Goal: Information Seeking & Learning: Learn about a topic

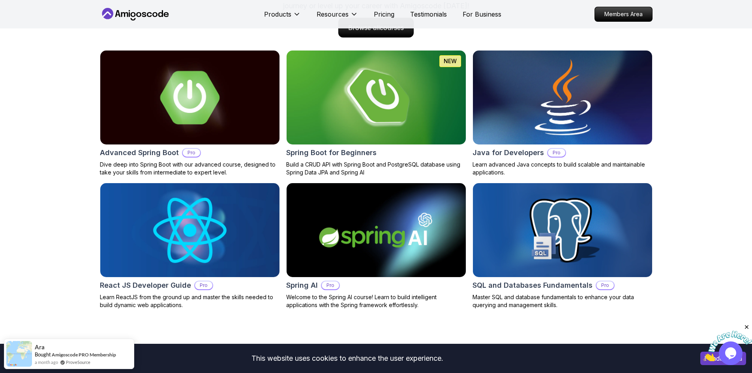
click at [538, 124] on img at bounding box center [562, 97] width 188 height 99
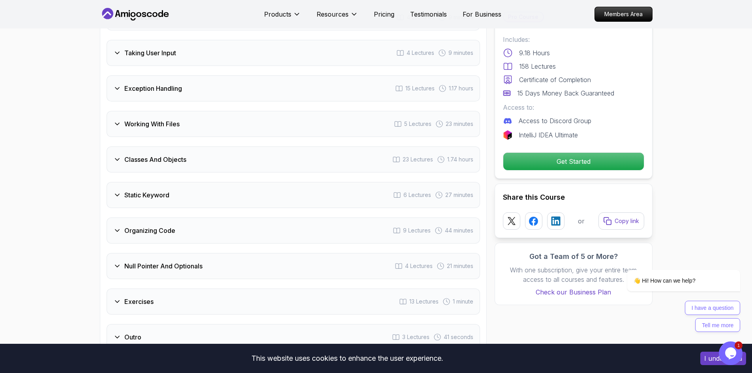
scroll to position [1421, 0]
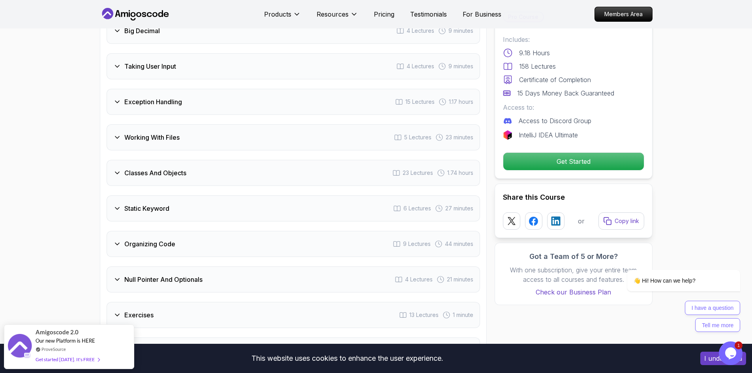
click at [139, 204] on h3 "Static Keyword" at bounding box center [146, 208] width 45 height 9
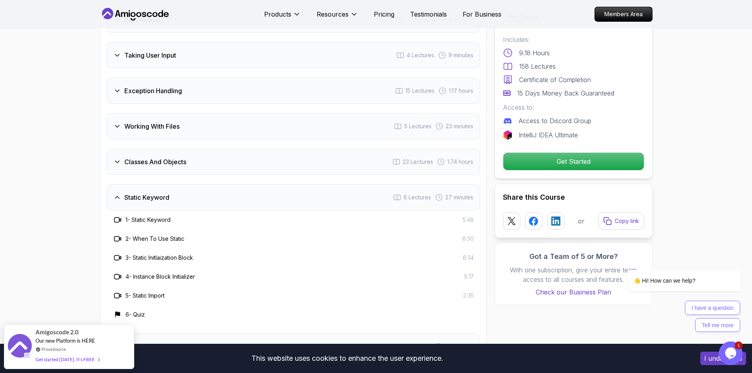
scroll to position [1383, 0]
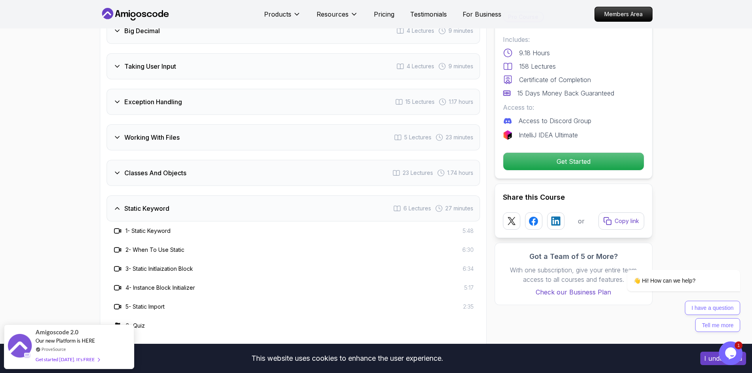
click at [167, 133] on h3 "Working With Files" at bounding box center [151, 137] width 55 height 9
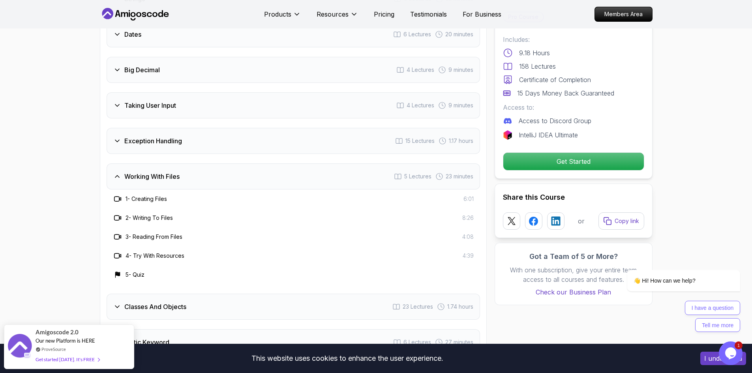
scroll to position [1344, 0]
click at [167, 137] on h3 "Exception Handling" at bounding box center [153, 141] width 58 height 9
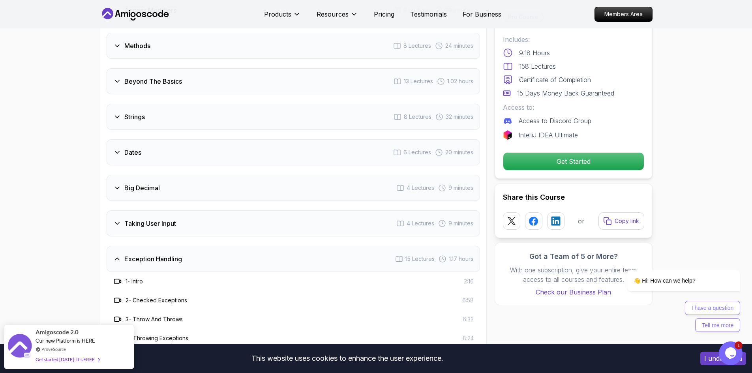
scroll to position [1225, 0]
click at [142, 184] on h3 "Big Decimal" at bounding box center [142, 188] width 36 height 9
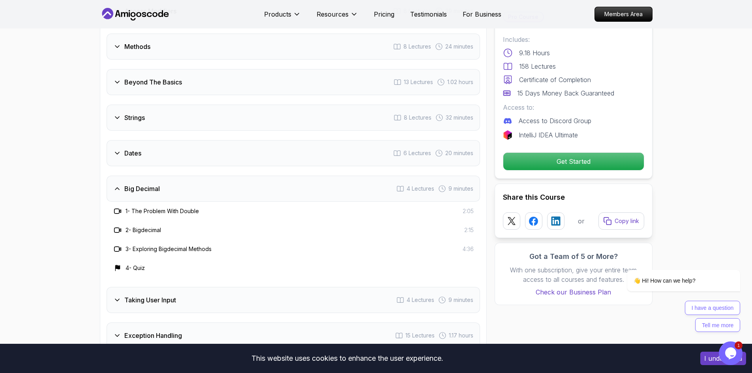
click at [142, 184] on h3 "Big Decimal" at bounding box center [142, 188] width 36 height 9
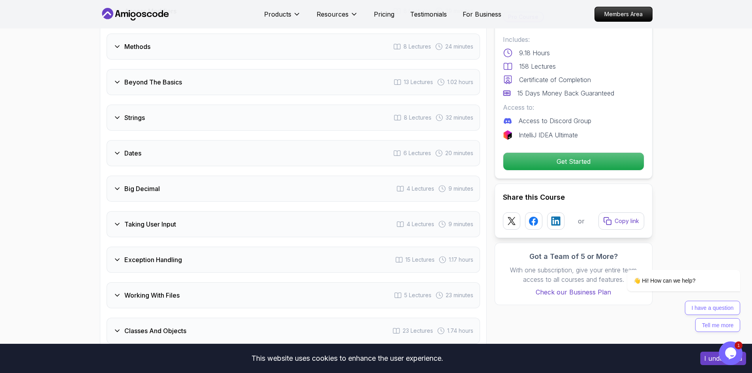
click at [154, 144] on div "Dates 6 Lectures 20 minutes" at bounding box center [293, 153] width 373 height 26
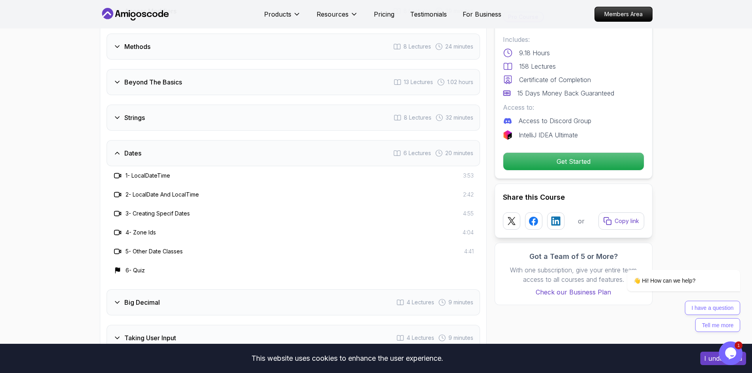
click at [154, 144] on div "Dates 6 Lectures 20 minutes" at bounding box center [293, 153] width 373 height 26
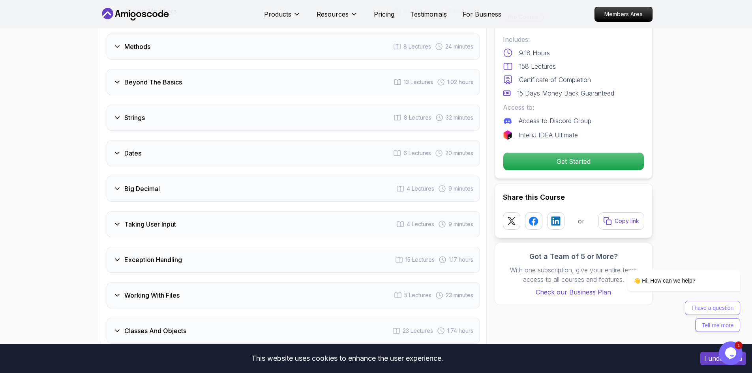
click at [158, 110] on div "Strings 8 Lectures 32 minutes" at bounding box center [293, 118] width 373 height 26
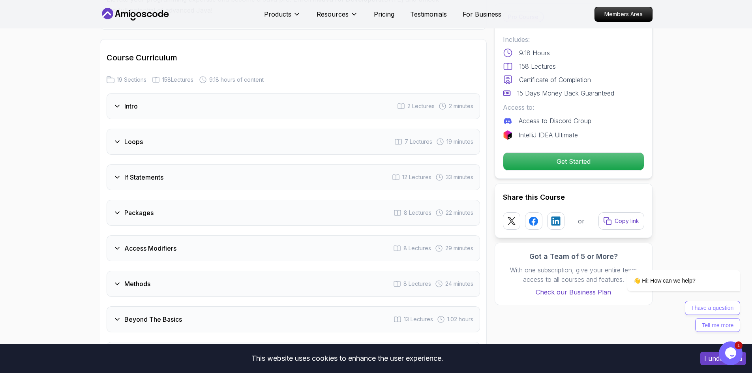
scroll to position [988, 0]
click at [151, 130] on div "Loops 7 Lectures 19 minutes" at bounding box center [293, 141] width 373 height 26
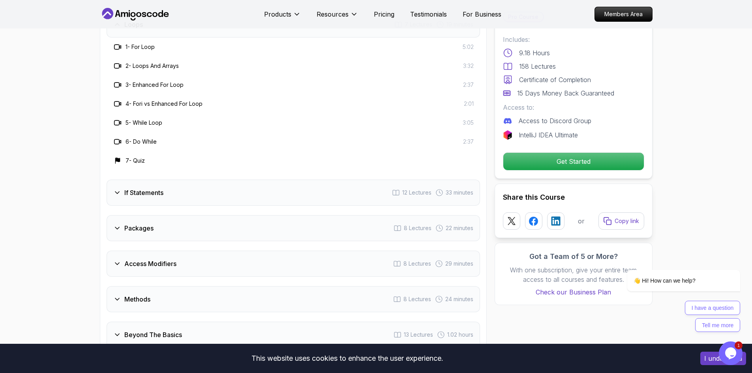
scroll to position [1107, 0]
click at [152, 186] on h3 "If Statements" at bounding box center [143, 190] width 39 height 9
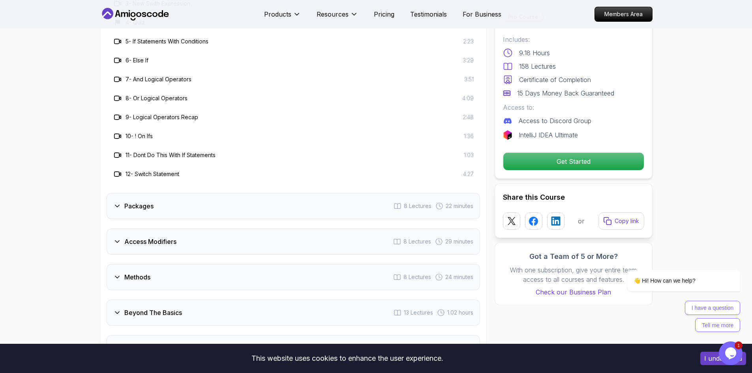
scroll to position [1225, 0]
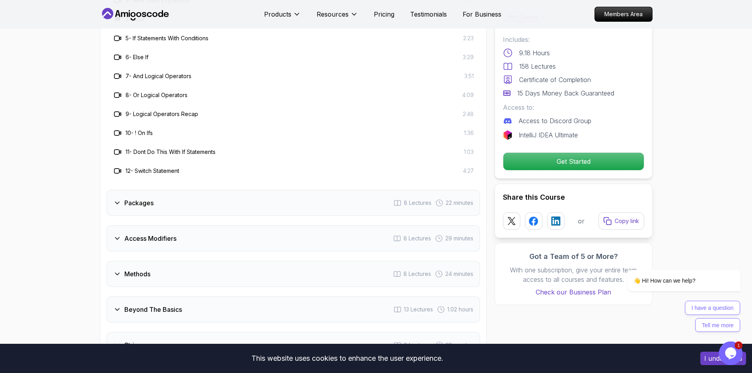
click at [149, 190] on div "Packages 8 Lectures 22 minutes" at bounding box center [293, 203] width 373 height 26
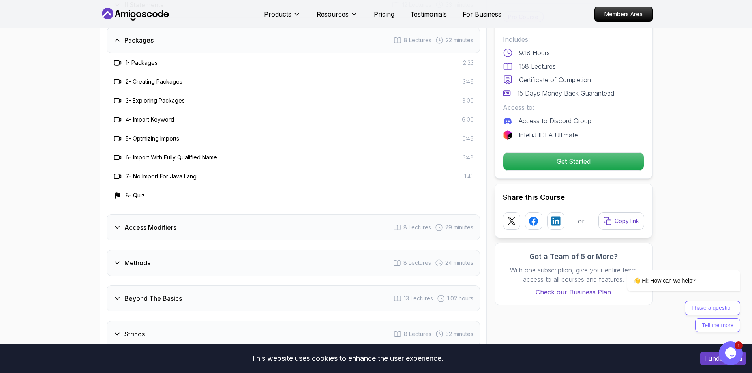
scroll to position [1146, 0]
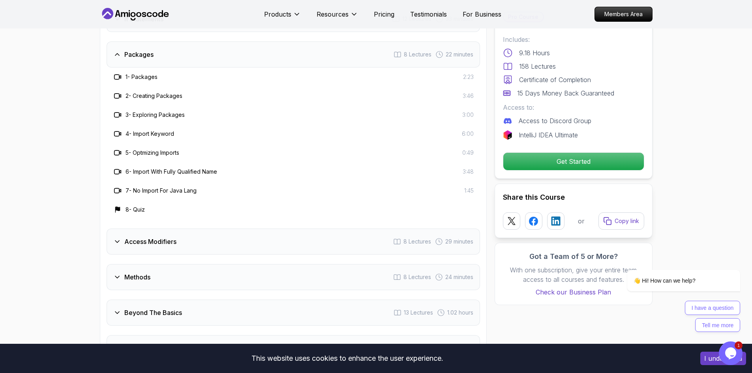
click at [171, 237] on h3 "Access Modifiers" at bounding box center [150, 241] width 52 height 9
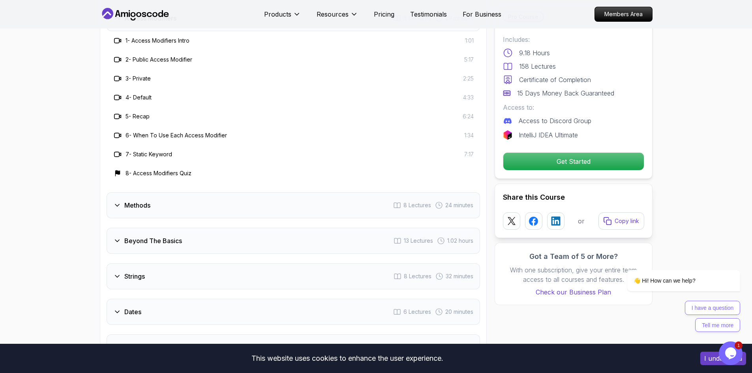
scroll to position [1225, 0]
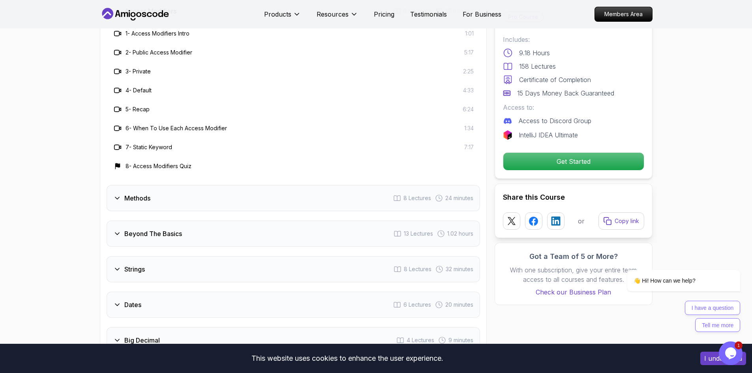
click at [171, 194] on div "Methods 8 Lectures 24 minutes" at bounding box center [293, 198] width 373 height 26
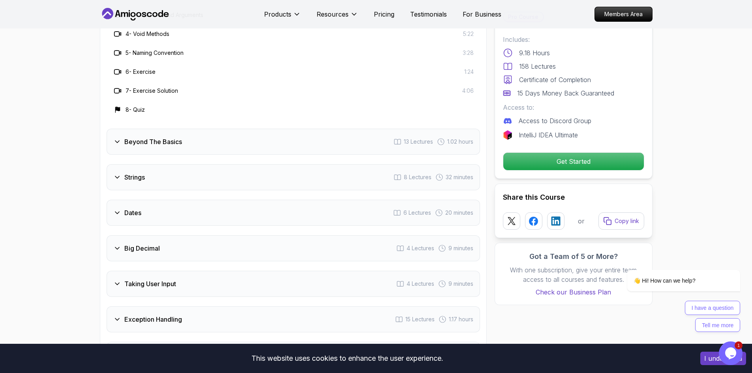
scroll to position [1344, 0]
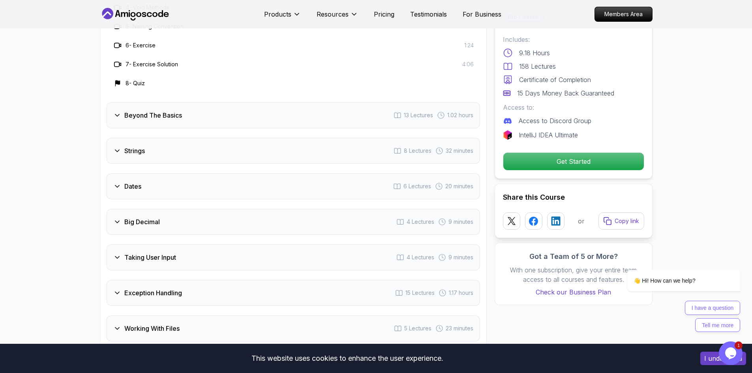
click at [139, 111] on div "Beyond The Basics 13 Lectures 1.02 hours" at bounding box center [293, 115] width 373 height 26
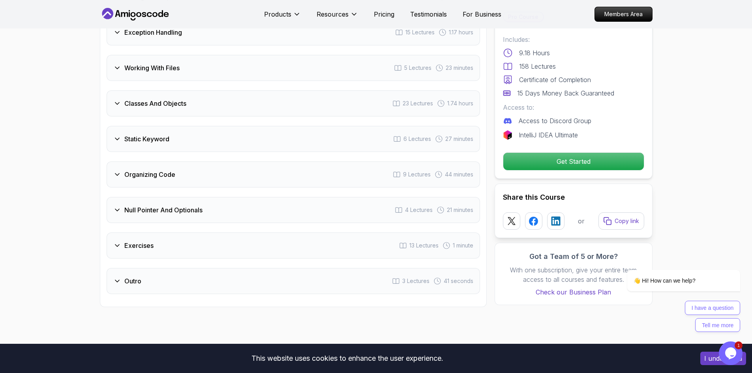
click at [158, 170] on h3 "Organizing Code" at bounding box center [149, 174] width 51 height 9
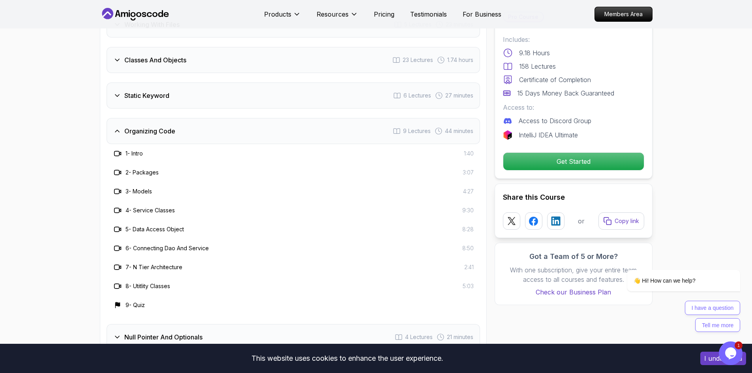
scroll to position [1532, 0]
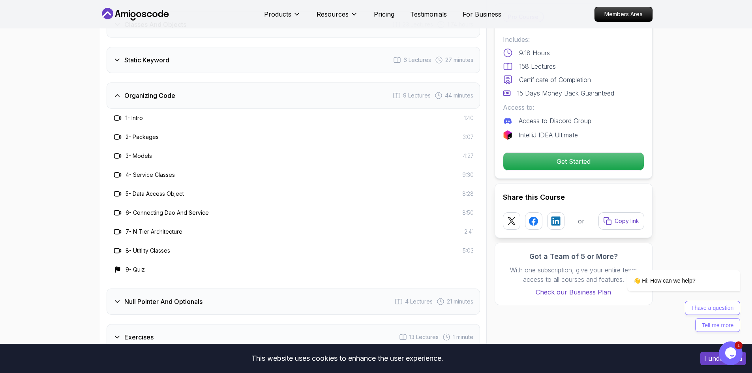
click at [170, 297] on h3 "Null Pointer And Optionals" at bounding box center [163, 301] width 78 height 9
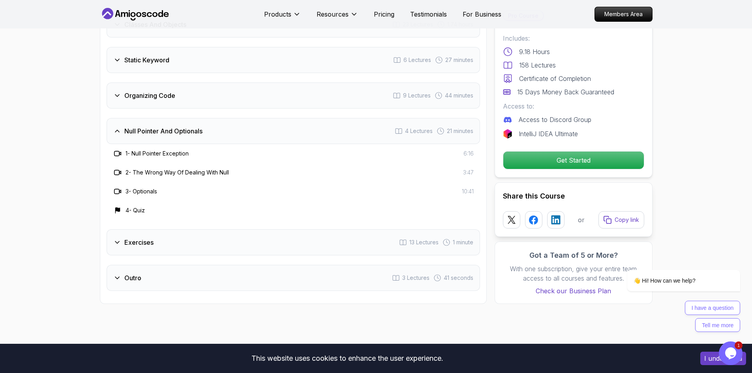
click at [152, 238] on h3 "Exercises" at bounding box center [138, 242] width 29 height 9
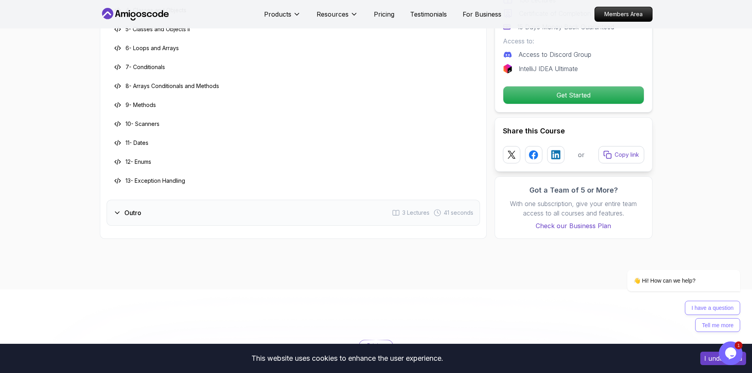
scroll to position [1768, 0]
click at [153, 199] on div "Outro 3 Lectures 41 seconds" at bounding box center [293, 212] width 373 height 26
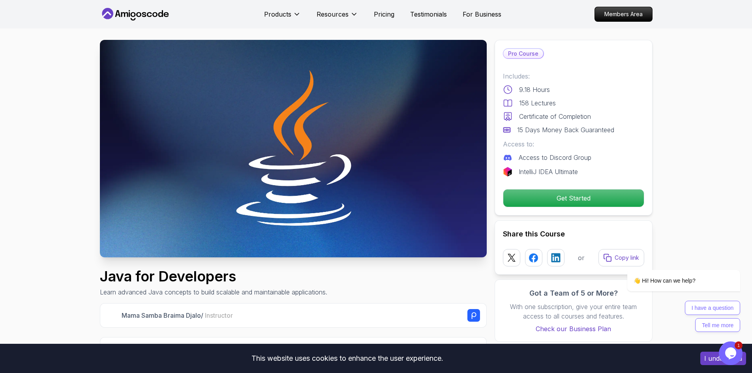
scroll to position [0, 0]
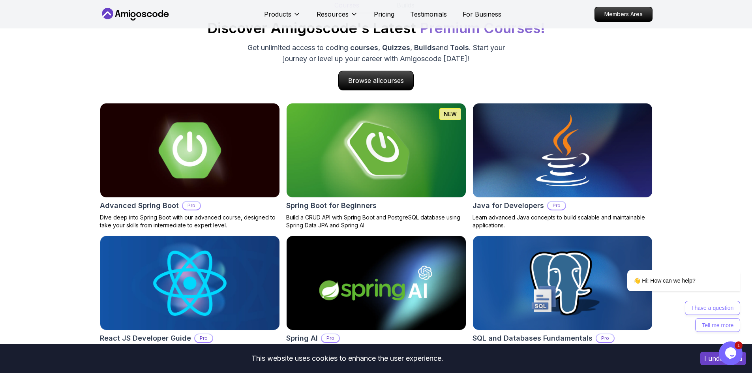
scroll to position [789, 0]
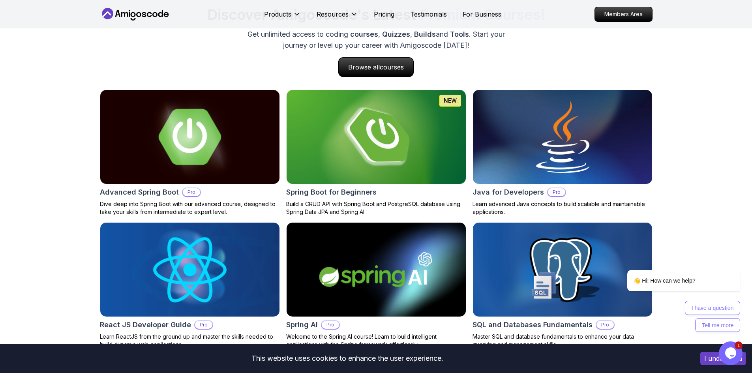
click at [182, 152] on img at bounding box center [190, 137] width 188 height 99
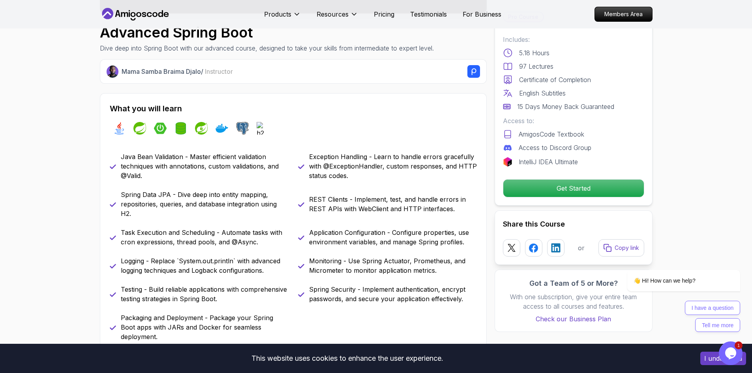
scroll to position [276, 0]
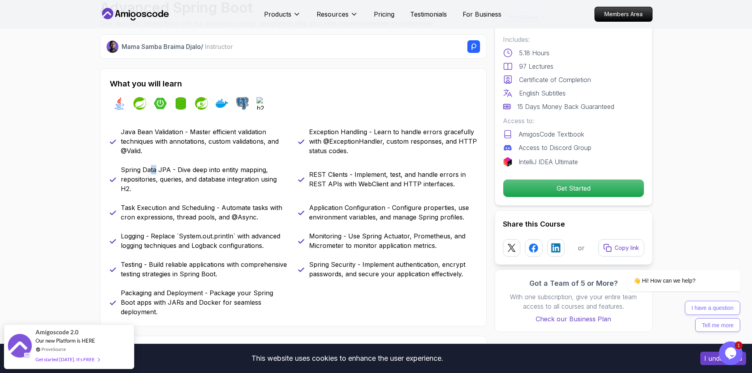
drag, startPoint x: 151, startPoint y: 168, endPoint x: 155, endPoint y: 169, distance: 4.0
click at [155, 169] on p "Spring Data JPA - Dive deep into entity mapping, repositories, queries, and dat…" at bounding box center [205, 179] width 168 height 28
click at [167, 172] on p "Spring Data JPA - Dive deep into entity mapping, repositories, queries, and dat…" at bounding box center [205, 179] width 168 height 28
click at [165, 171] on p "Spring Data JPA - Dive deep into entity mapping, repositories, queries, and dat…" at bounding box center [205, 179] width 168 height 28
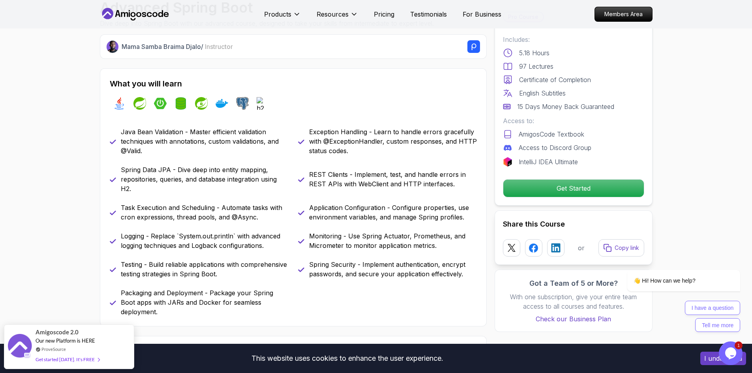
click at [184, 171] on p "Spring Data JPA - Dive deep into entity mapping, repositories, queries, and dat…" at bounding box center [205, 179] width 168 height 28
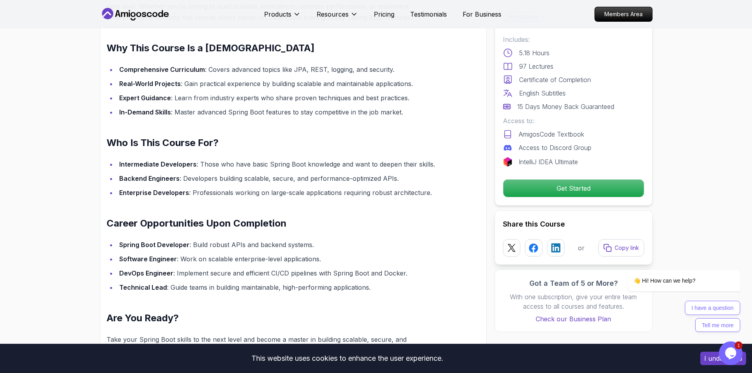
scroll to position [671, 0]
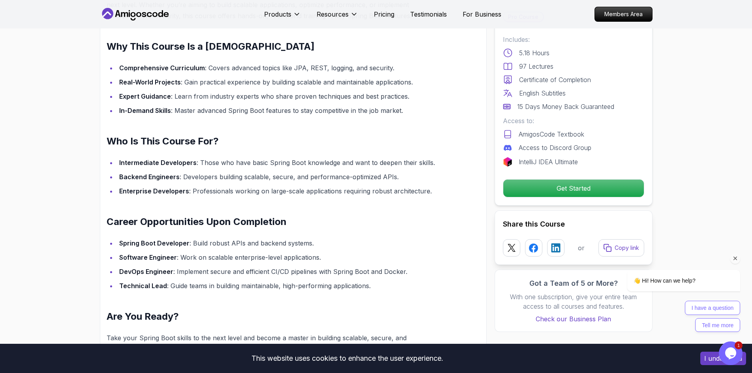
click at [738, 258] on icon "Chat attention grabber" at bounding box center [735, 258] width 7 height 7
click at [737, 349] on img at bounding box center [727, 346] width 49 height 31
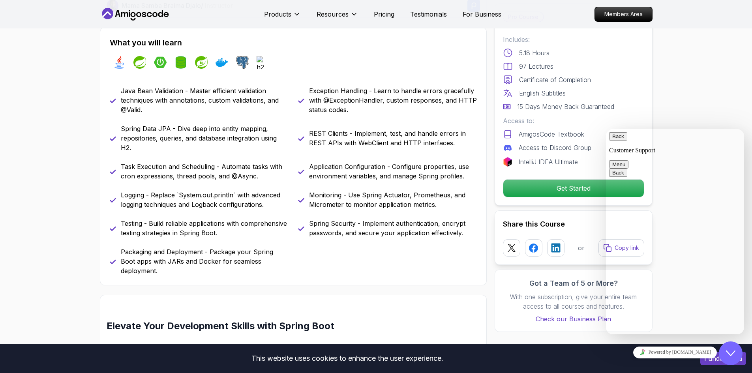
scroll to position [316, 0]
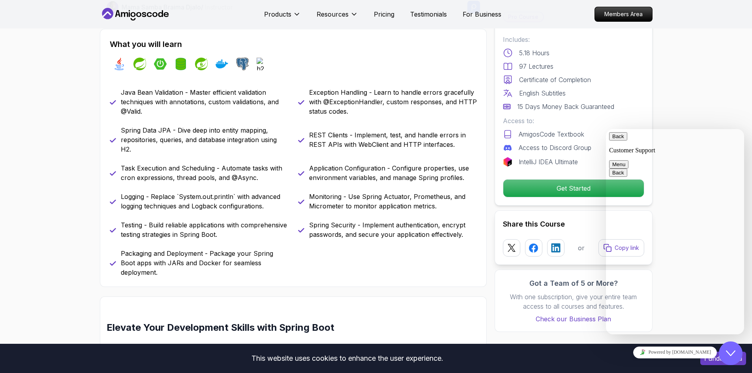
click at [173, 260] on p "Packaging and Deployment - Package your Spring Boot apps with JARs and Docker f…" at bounding box center [205, 263] width 168 height 28
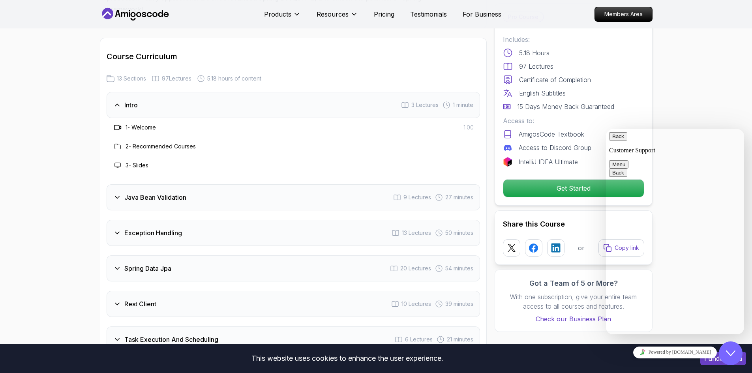
scroll to position [1066, 0]
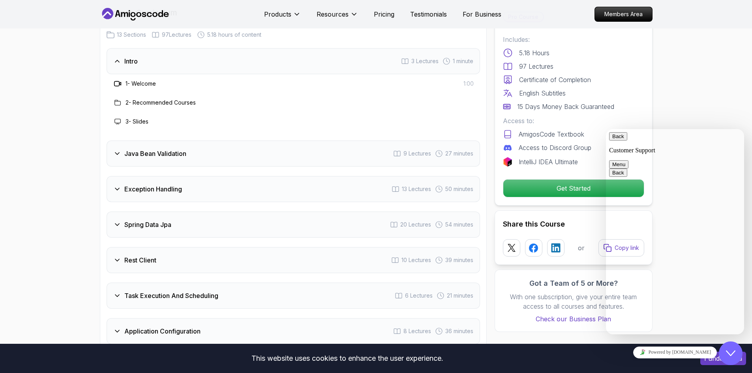
click at [178, 149] on h3 "Java Bean Validation" at bounding box center [155, 153] width 62 height 9
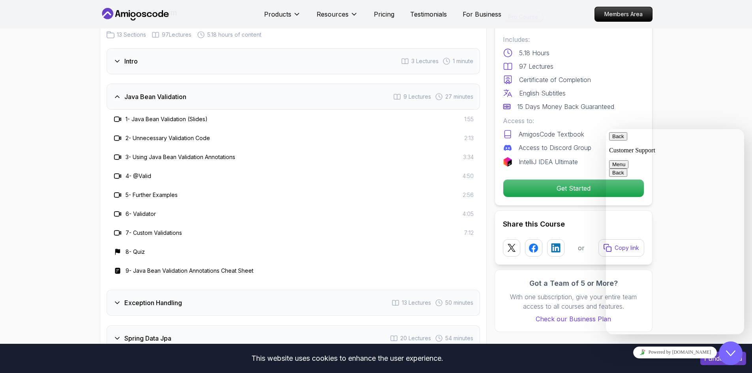
click at [148, 115] on h3 "1 - Java Bean Validation (Slides)" at bounding box center [167, 119] width 82 height 8
click at [167, 129] on div "2 - Unnecessary Validation Code 2:13" at bounding box center [293, 138] width 373 height 19
click at [166, 171] on div "4 - @Valid 4:50" at bounding box center [293, 175] width 361 height 9
drag, startPoint x: 133, startPoint y: 155, endPoint x: 158, endPoint y: 159, distance: 25.9
click at [158, 171] on div "4 - @Valid 4:50" at bounding box center [293, 175] width 361 height 9
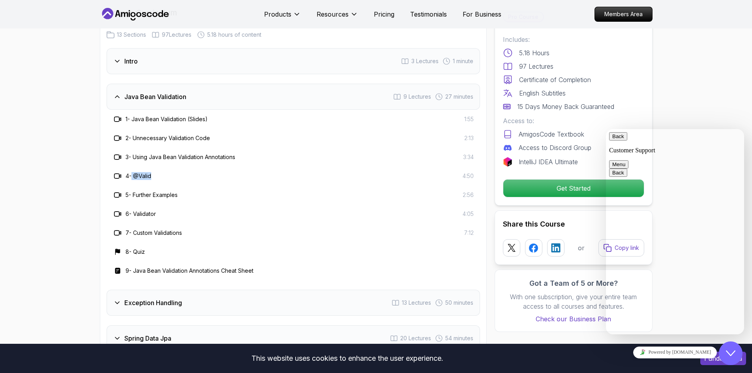
click at [162, 171] on div "4 - @Valid 4:50" at bounding box center [293, 175] width 361 height 9
drag, startPoint x: 136, startPoint y: 175, endPoint x: 296, endPoint y: 171, distance: 160.3
click at [255, 190] on div "5 - Further Examples 2:56" at bounding box center [293, 194] width 361 height 9
click at [465, 191] on span "2:56" at bounding box center [468, 195] width 11 height 8
drag, startPoint x: 126, startPoint y: 173, endPoint x: 280, endPoint y: 167, distance: 154.5
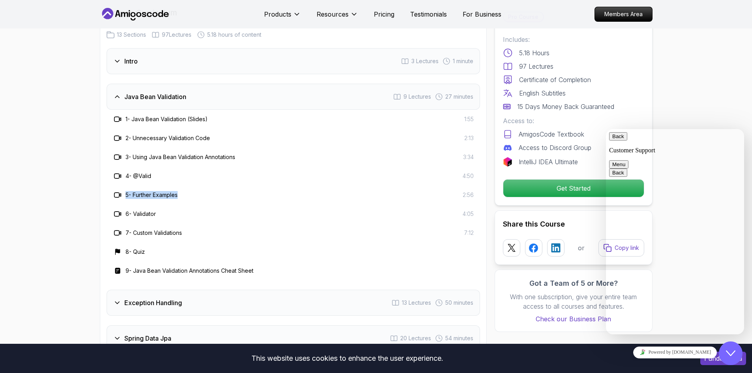
click at [285, 186] on div "5 - Further Examples 2:56" at bounding box center [293, 195] width 373 height 19
click at [266, 186] on div "5 - Further Examples 2:56" at bounding box center [293, 195] width 373 height 19
click at [209, 204] on div "6 - Validator 4:05" at bounding box center [293, 213] width 373 height 19
drag, startPoint x: 135, startPoint y: 192, endPoint x: 147, endPoint y: 196, distance: 13.4
click at [147, 210] on h3 "6 - Validator" at bounding box center [141, 214] width 30 height 8
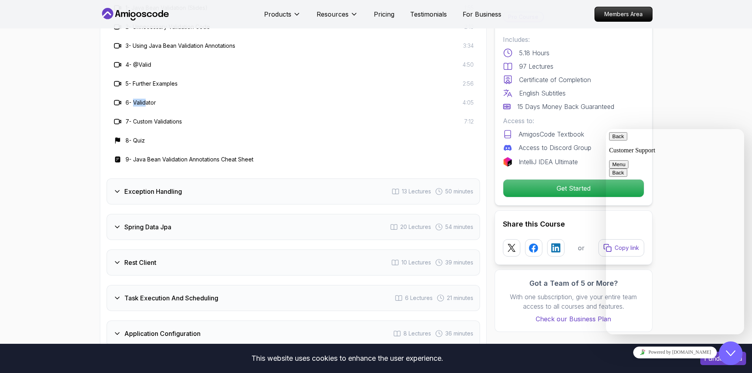
scroll to position [1184, 0]
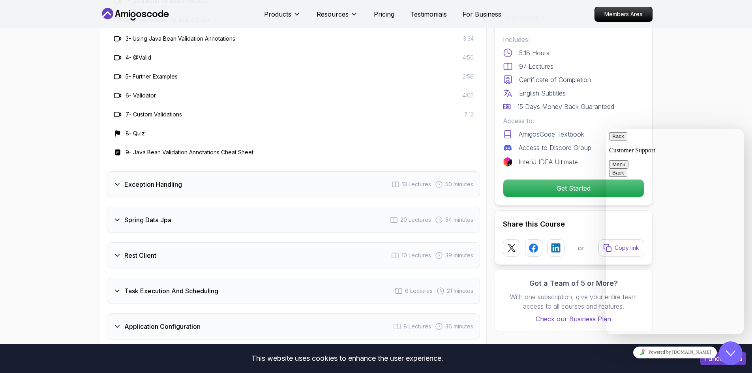
click at [165, 129] on div "8 - Quiz" at bounding box center [293, 133] width 361 height 9
click at [183, 171] on div "Exception Handling 13 Lectures 50 minutes" at bounding box center [293, 184] width 373 height 26
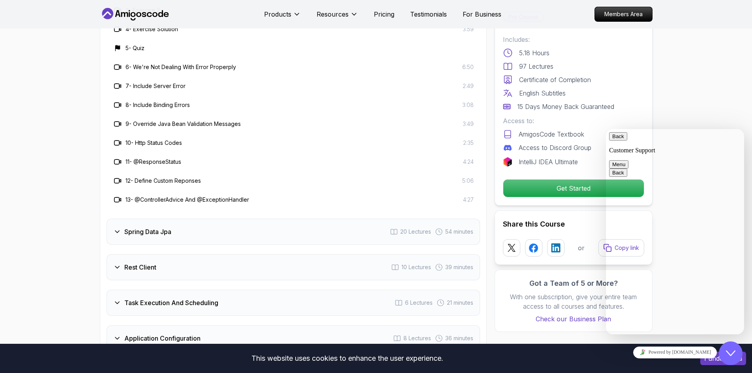
scroll to position [1303, 0]
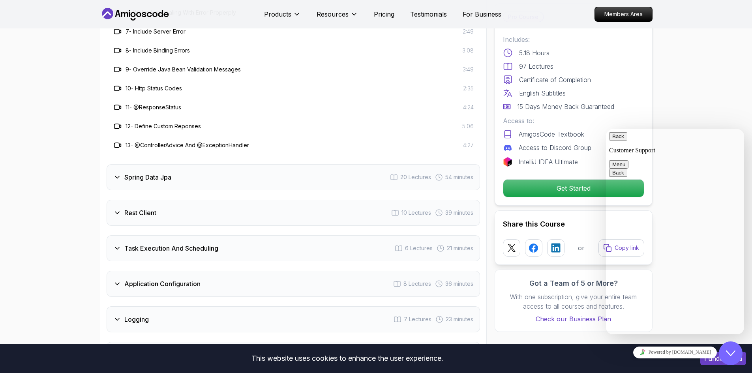
click at [171, 172] on h3 "Spring Data Jpa" at bounding box center [147, 176] width 47 height 9
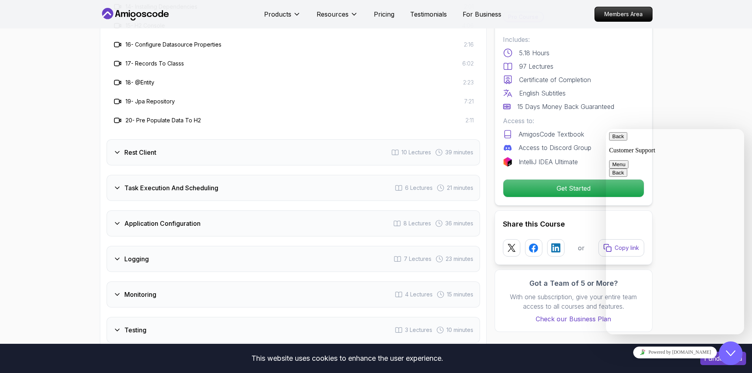
scroll to position [1500, 0]
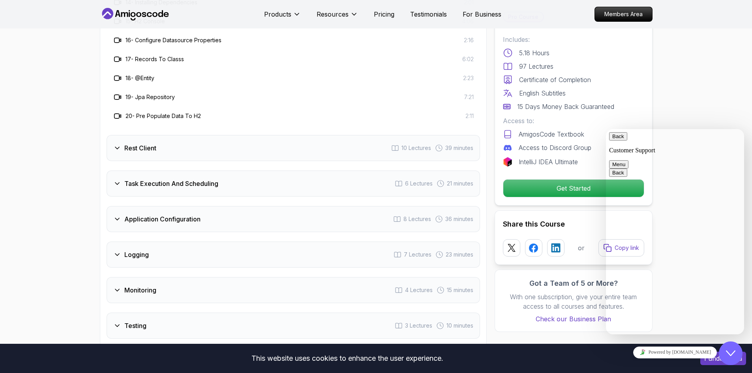
click at [140, 143] on h3 "Rest Client" at bounding box center [140, 147] width 32 height 9
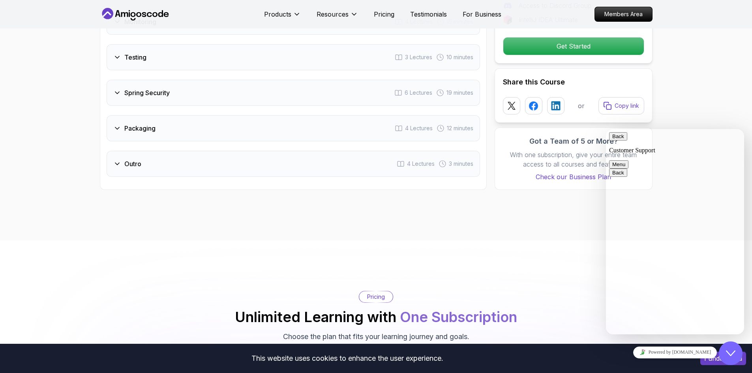
click at [169, 88] on h3 "Spring Security" at bounding box center [146, 92] width 45 height 9
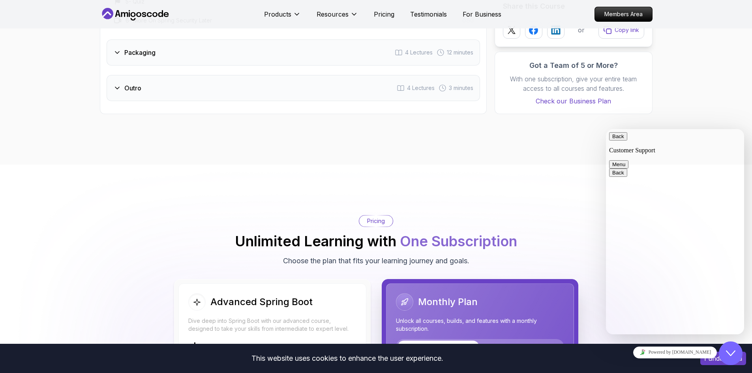
scroll to position [1389, 0]
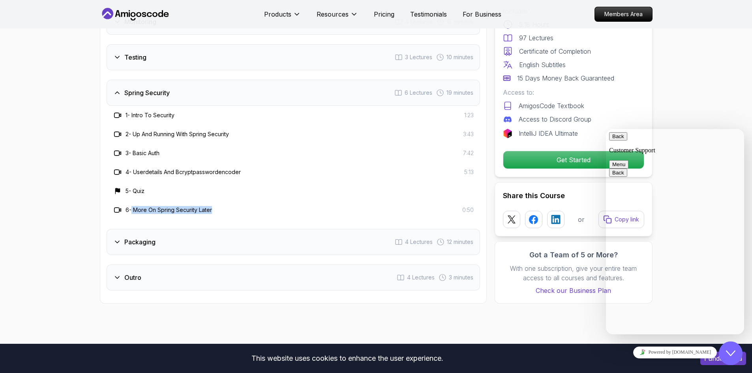
drag, startPoint x: 130, startPoint y: 185, endPoint x: 214, endPoint y: 186, distance: 83.7
click at [212, 205] on div "6 - More On Spring Security Later" at bounding box center [162, 209] width 99 height 9
click at [216, 205] on div "6 - More On Spring Security Later 0:50" at bounding box center [293, 209] width 361 height 9
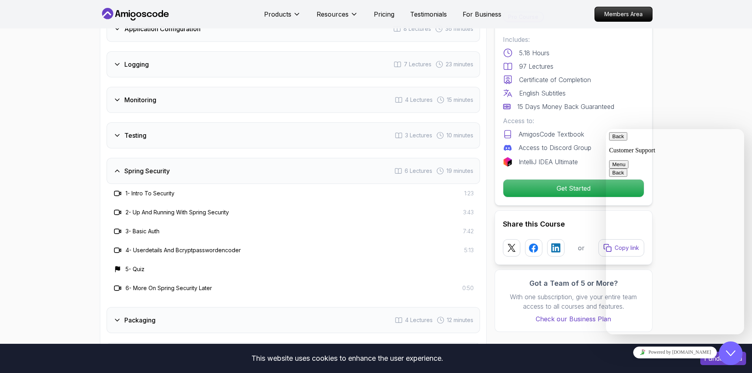
scroll to position [1311, 0]
drag, startPoint x: 136, startPoint y: 230, endPoint x: 242, endPoint y: 227, distance: 106.2
click at [242, 246] on div "4 - Userdetails And Bcryptpasswordencoder 5:13" at bounding box center [293, 250] width 361 height 9
click at [240, 247] on h3 "4 - Userdetails And Bcryptpasswordencoder" at bounding box center [183, 251] width 115 height 8
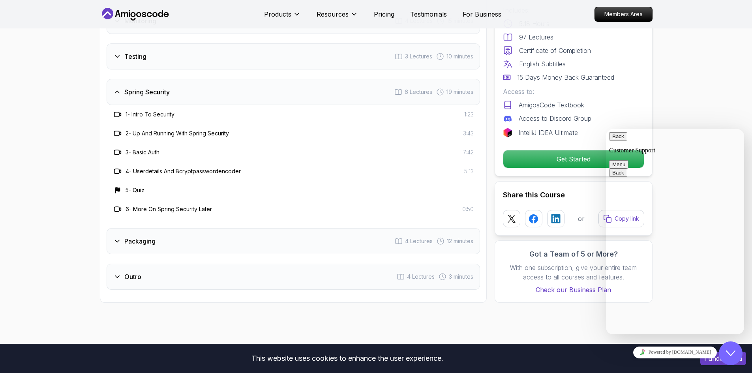
scroll to position [1389, 0]
click at [115, 111] on icon at bounding box center [118, 115] width 8 height 8
click at [144, 111] on h3 "1 - Intro To Security" at bounding box center [150, 115] width 49 height 8
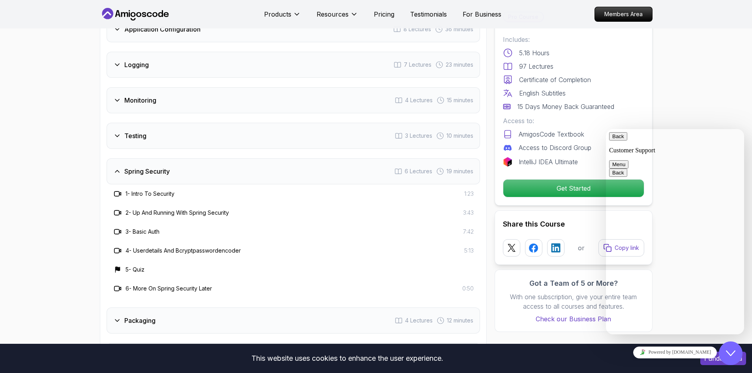
scroll to position [1311, 0]
click at [144, 204] on div "2 - Up And Running With Spring Security 3:43" at bounding box center [293, 213] width 373 height 19
click at [148, 209] on h3 "2 - Up And Running With Spring Security" at bounding box center [177, 213] width 103 height 8
click at [149, 209] on h3 "2 - Up And Running With Spring Security" at bounding box center [177, 213] width 103 height 8
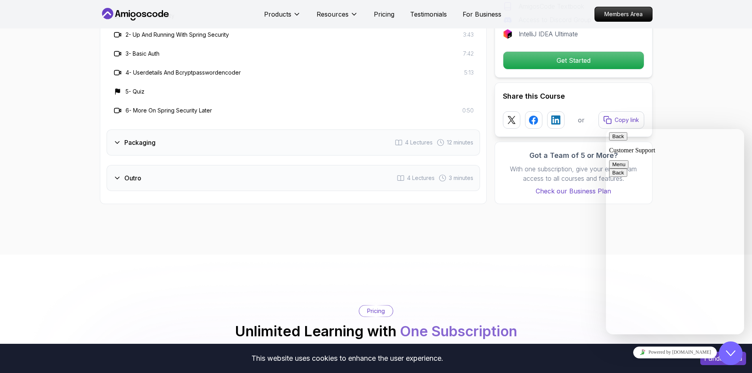
scroll to position [1468, 0]
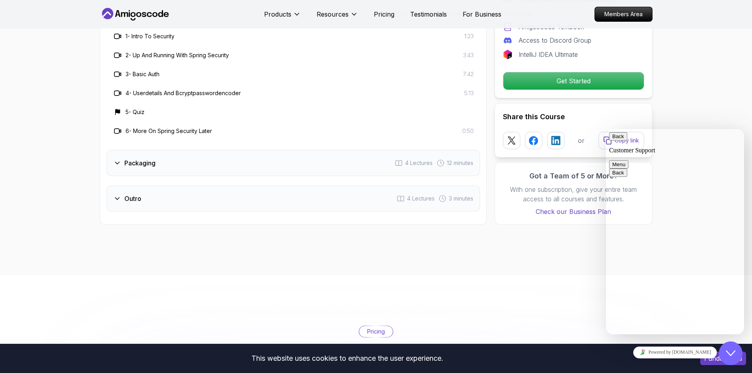
click at [160, 150] on div "Packaging 4 Lectures 12 minutes" at bounding box center [293, 163] width 373 height 26
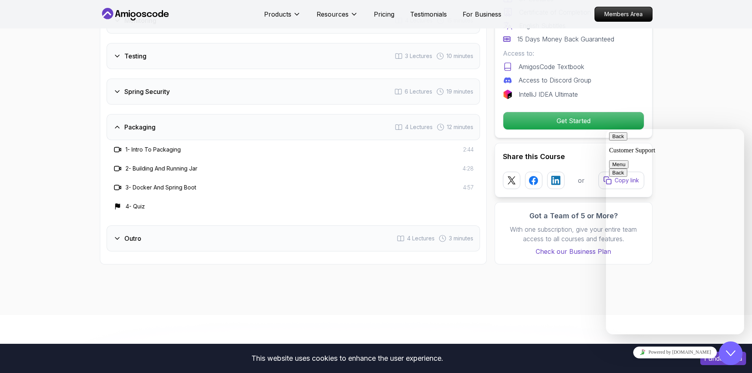
scroll to position [1389, 0]
click at [162, 227] on div "Outro 4 Lectures 3 minutes" at bounding box center [293, 240] width 373 height 26
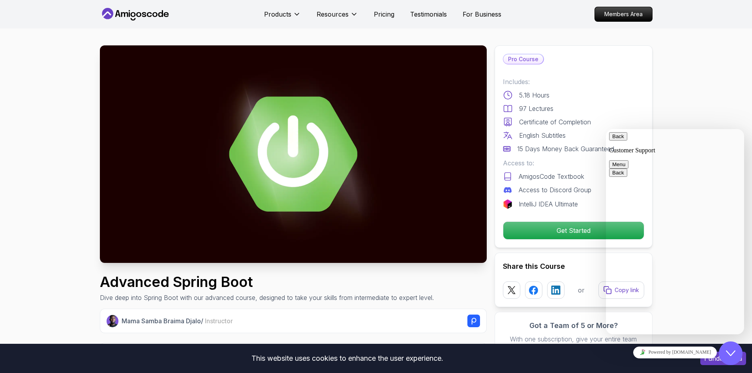
scroll to position [0, 0]
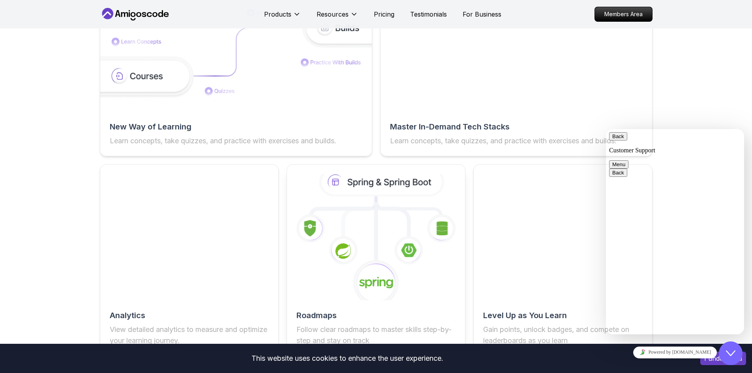
scroll to position [1342, 0]
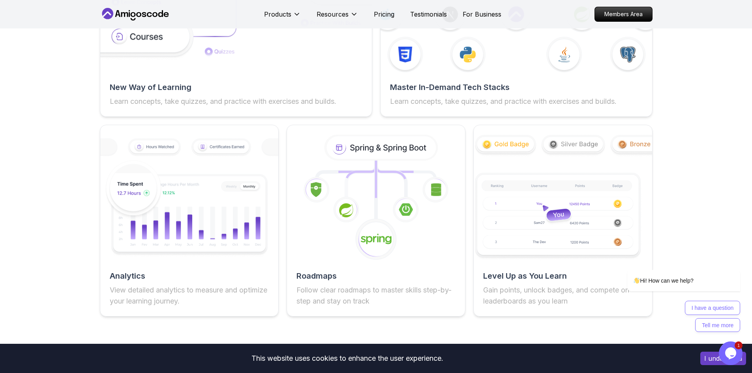
click at [725, 355] on icon "Opens Chat This icon Opens the chat window." at bounding box center [730, 353] width 13 height 13
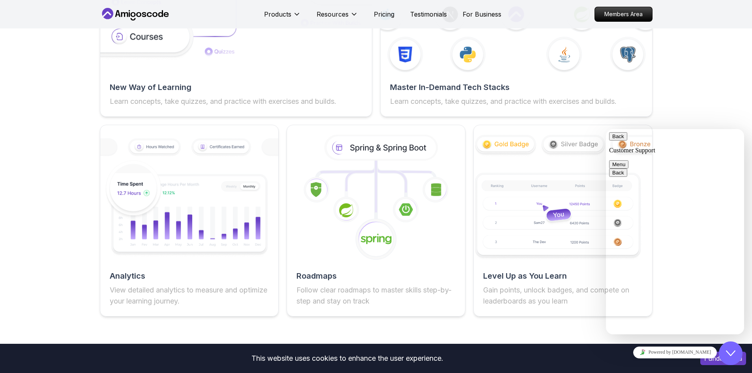
click at [702, 92] on div "Features The One-Stop Platform for Developers Get unlimited access to coding co…" at bounding box center [376, 94] width 752 height 520
click at [620, 141] on button "Back" at bounding box center [618, 136] width 18 height 8
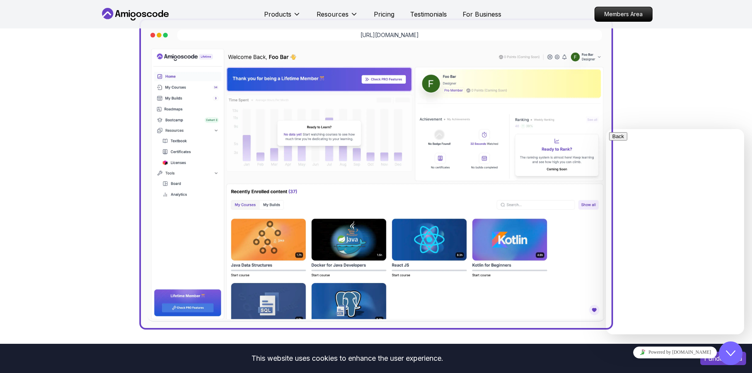
scroll to position [0, 0]
